Goal: Transaction & Acquisition: Book appointment/travel/reservation

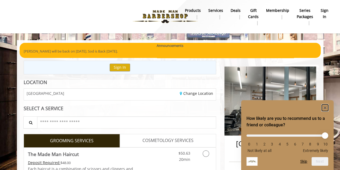
click at [324, 107] on icon "Hide survey" at bounding box center [325, 107] width 3 height 3
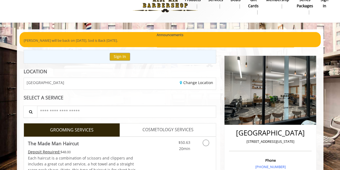
scroll to position [22, 0]
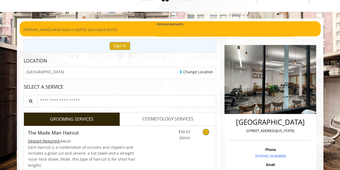
click at [207, 131] on icon "Grooming services" at bounding box center [206, 132] width 6 height 6
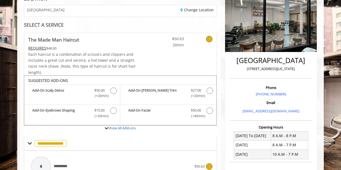
scroll to position [158, 0]
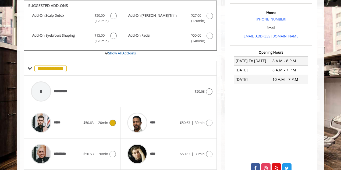
click at [107, 122] on span "20min" at bounding box center [103, 122] width 10 height 5
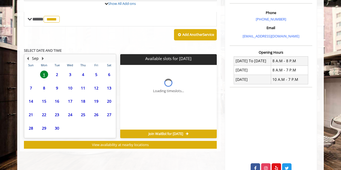
scroll to position [201, 0]
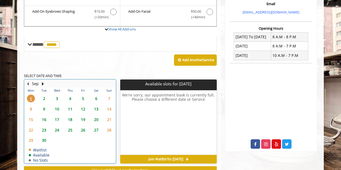
click at [83, 80] on td "Sep" at bounding box center [67, 84] width 87 height 8
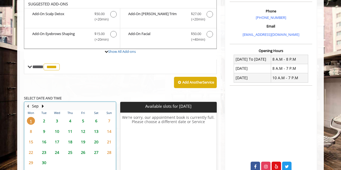
scroll to position [158, 0]
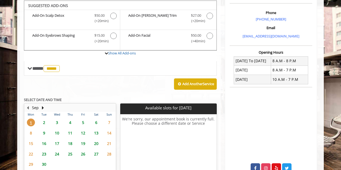
click at [83, 121] on span "5" at bounding box center [83, 122] width 8 height 8
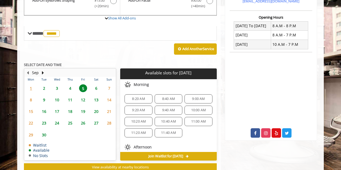
scroll to position [209, 0]
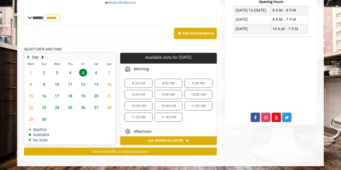
click at [70, 70] on span "4" at bounding box center [70, 73] width 8 height 8
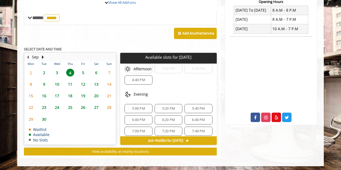
scroll to position [112, 0]
click at [57, 70] on span "3" at bounding box center [57, 73] width 8 height 8
click at [84, 71] on span "5" at bounding box center [83, 73] width 8 height 8
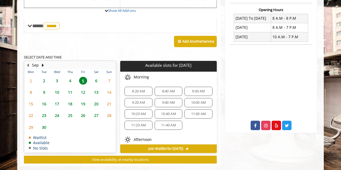
scroll to position [209, 0]
